Goal: Check status: Check status

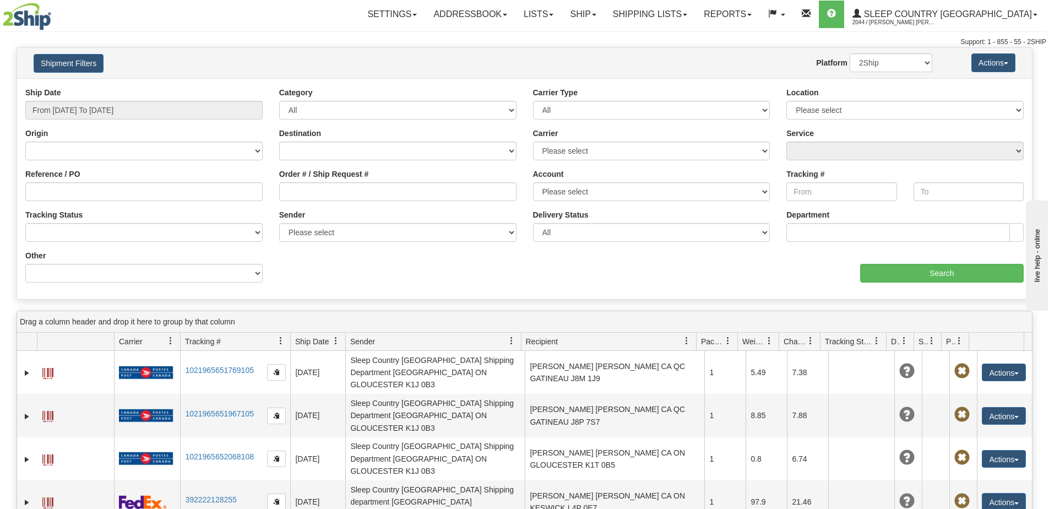
click at [338, 201] on div "Order # / Ship Request #" at bounding box center [398, 188] width 254 height 41
click at [338, 198] on input "Order # / Ship Request #" at bounding box center [397, 191] width 237 height 19
paste input "9000H995084"
type input "9000H995084"
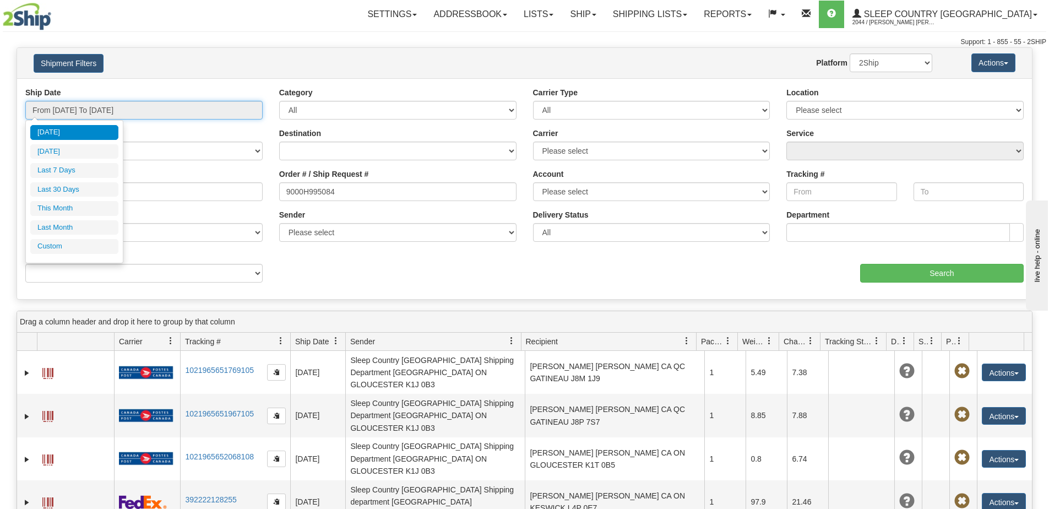
click at [145, 116] on input "From [DATE] To [DATE]" at bounding box center [143, 110] width 237 height 19
click at [84, 181] on ul "[DATE] [DATE] Last 7 Days Last 30 Days This Month Last Month Custom" at bounding box center [74, 189] width 88 height 129
click at [84, 187] on li "Last 30 Days" at bounding box center [74, 189] width 88 height 15
type input "From [DATE] To [DATE]"
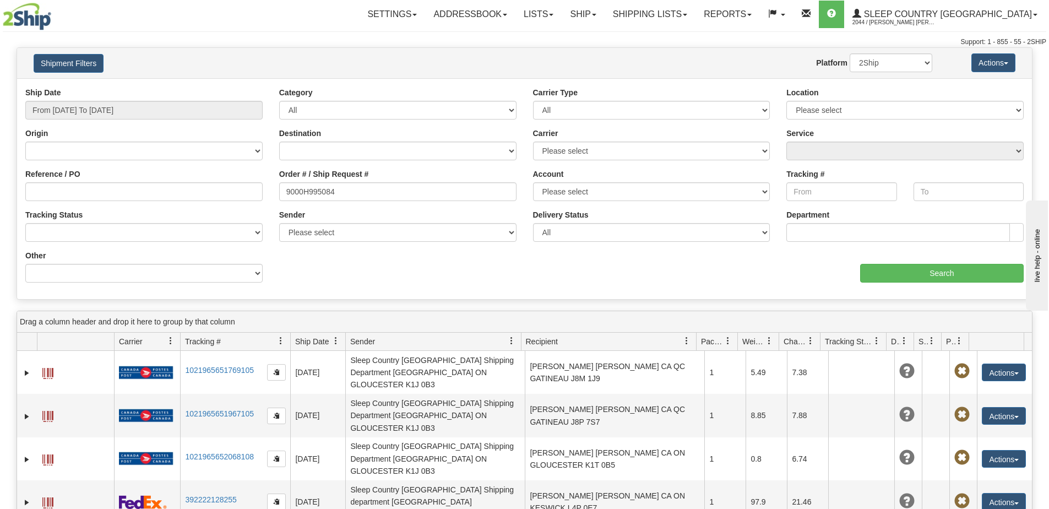
drag, startPoint x: 502, startPoint y: 270, endPoint x: 509, endPoint y: 270, distance: 6.6
click at [502, 270] on div "Ship Date From [DATE] To [DATE] Category All Inbound Outbound Carrier Type All …" at bounding box center [524, 189] width 1015 height 204
click at [927, 281] on input "Search" at bounding box center [942, 273] width 164 height 19
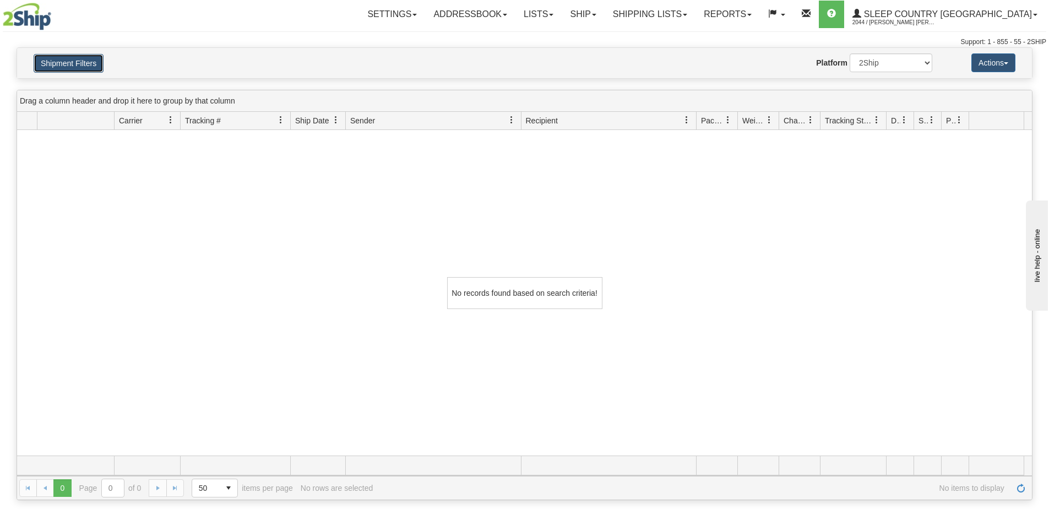
click at [91, 69] on button "Shipment Filters" at bounding box center [69, 63] width 70 height 19
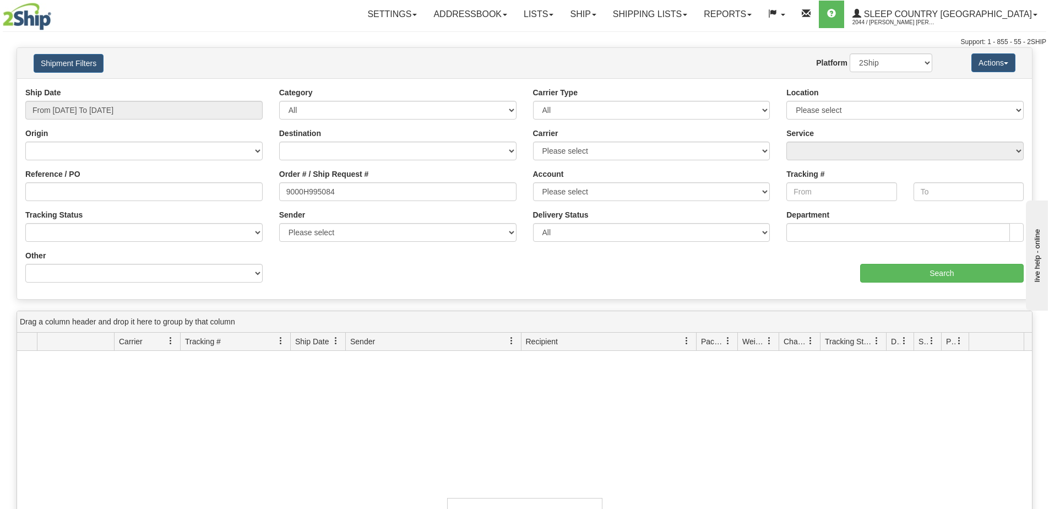
click at [150, 16] on div at bounding box center [86, 17] width 166 height 28
